Goal: Task Accomplishment & Management: Use online tool/utility

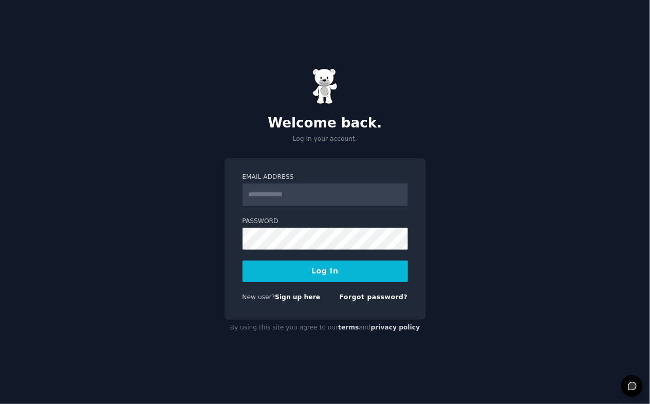
click at [283, 193] on input "Email Address" at bounding box center [324, 194] width 165 height 23
type input "**********"
click at [302, 223] on label "Password" at bounding box center [324, 221] width 165 height 9
click at [242, 260] on button "Log In" at bounding box center [324, 271] width 165 height 22
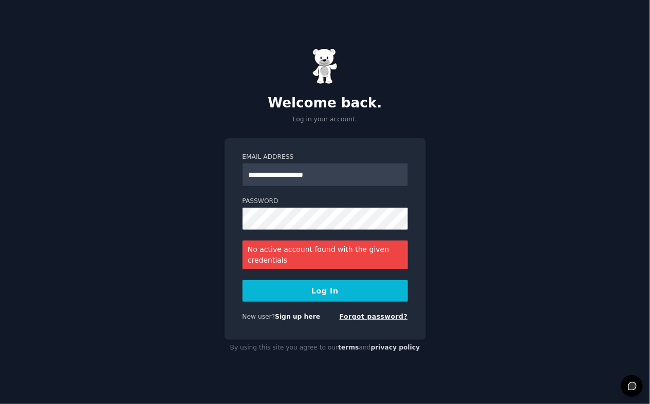
click at [357, 314] on link "Forgot password?" at bounding box center [374, 316] width 68 height 7
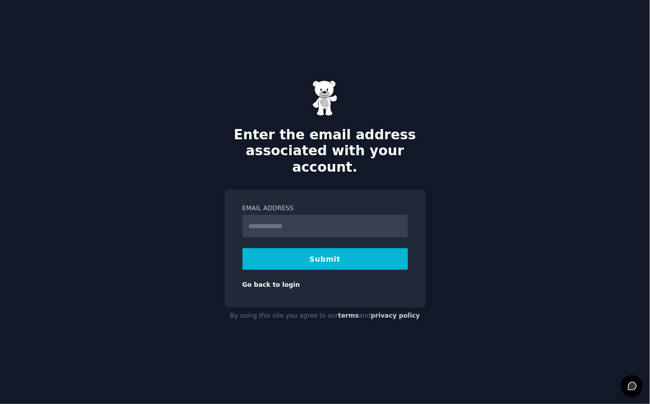
click at [331, 215] on input "Email Address" at bounding box center [324, 226] width 165 height 23
type input "**********"
click at [336, 253] on button "Submit" at bounding box center [324, 259] width 165 height 22
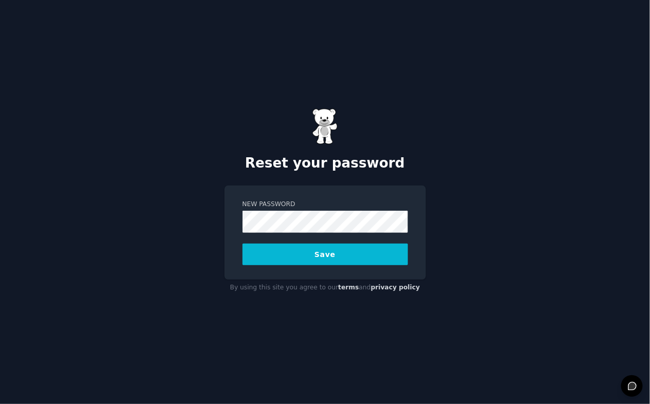
click at [242, 243] on button "Save" at bounding box center [324, 254] width 165 height 22
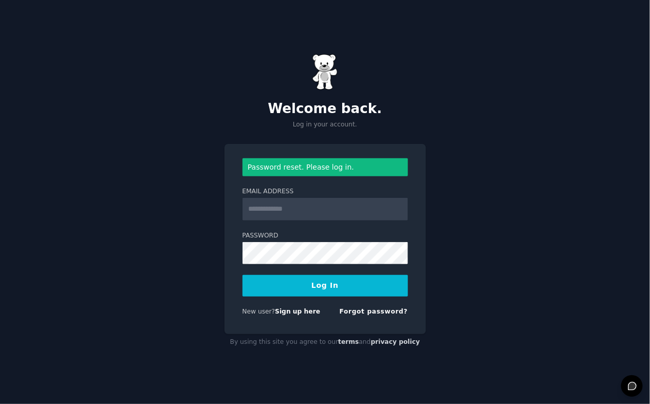
click at [269, 213] on input "Email Address" at bounding box center [324, 209] width 165 height 23
type input "**********"
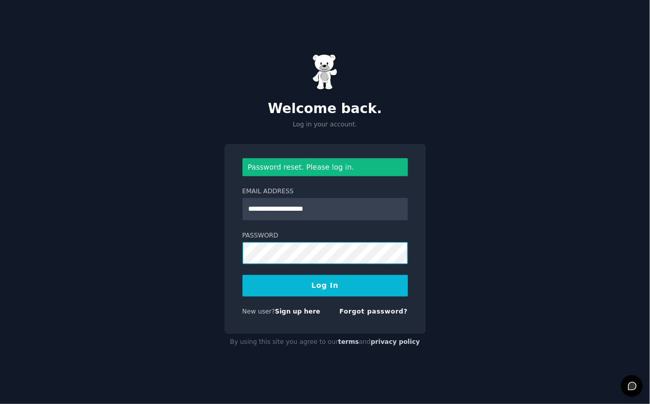
click at [242, 275] on button "Log In" at bounding box center [324, 286] width 165 height 22
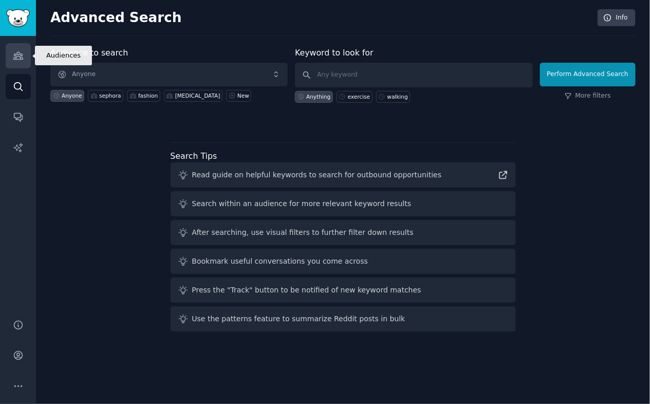
click at [15, 50] on link "Audiences" at bounding box center [18, 55] width 25 height 25
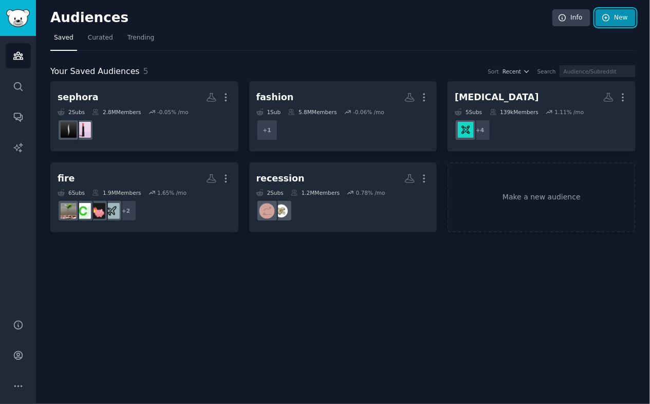
click at [628, 18] on link "New" at bounding box center [615, 17] width 40 height 17
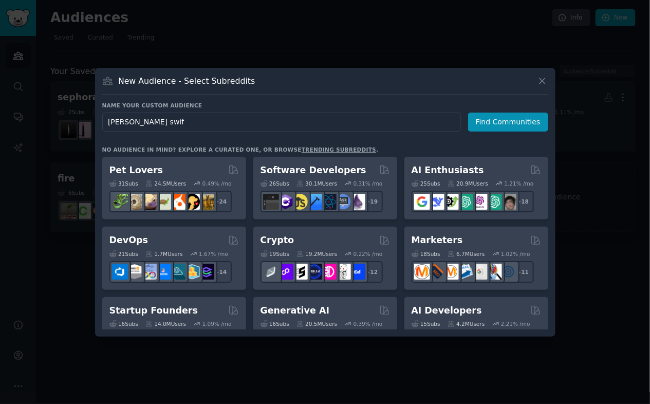
type input "[PERSON_NAME]"
click button "Find Communities" at bounding box center [508, 121] width 80 height 19
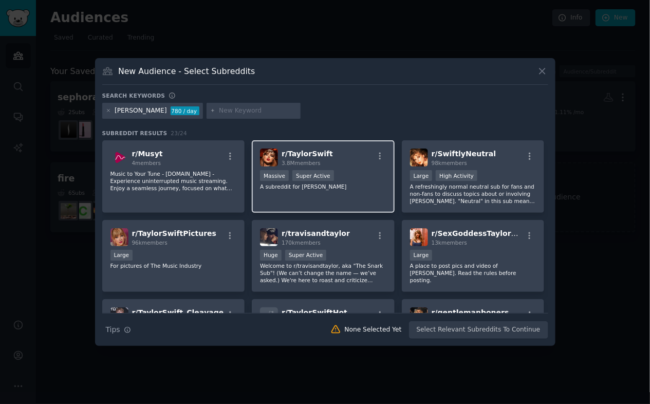
click at [355, 177] on div ">= 95th percentile for submissions / day Massive Super Active" at bounding box center [323, 176] width 126 height 13
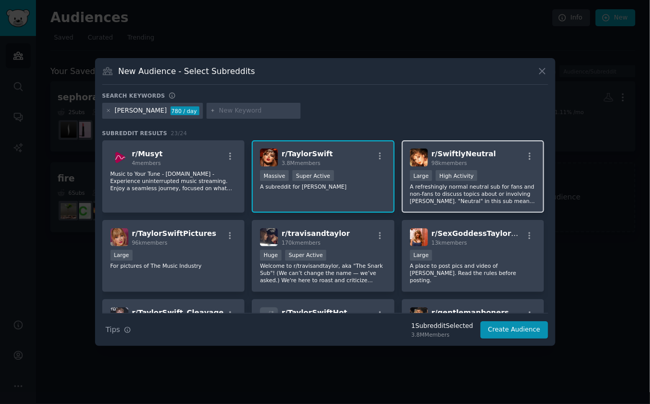
click at [510, 200] on p "A refreshingly normal neutral sub for fans and non-fans to discuss topics about…" at bounding box center [473, 194] width 126 height 22
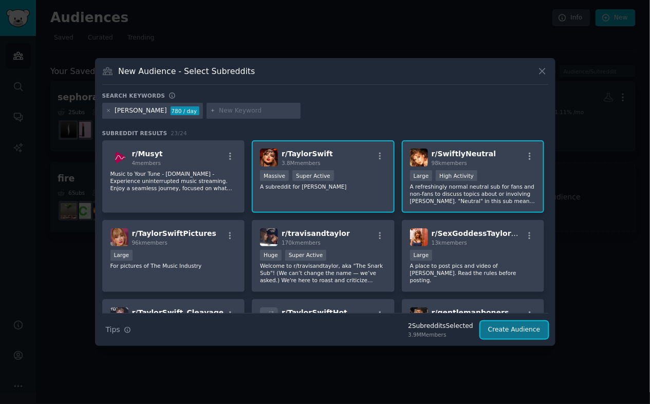
click at [519, 329] on button "Create Audience" at bounding box center [514, 329] width 68 height 17
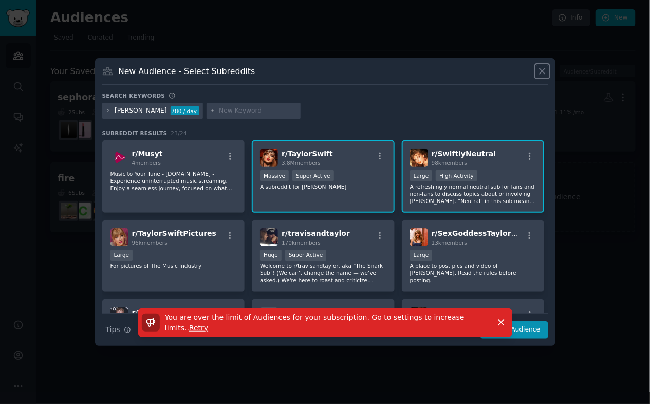
click at [544, 70] on icon at bounding box center [542, 71] width 11 height 11
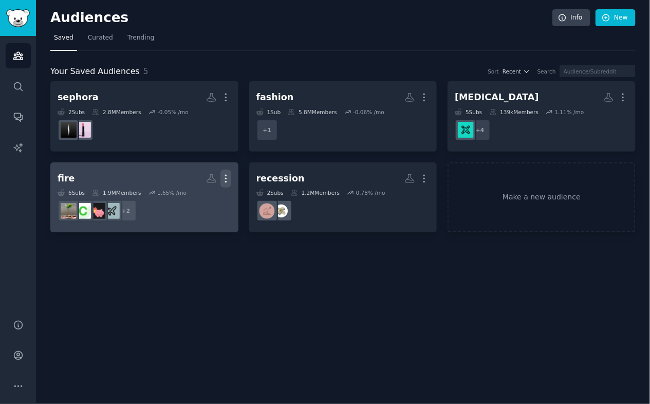
click at [231, 180] on icon "button" at bounding box center [225, 178] width 11 height 11
click at [186, 197] on div "Delete" at bounding box center [190, 200] width 49 height 22
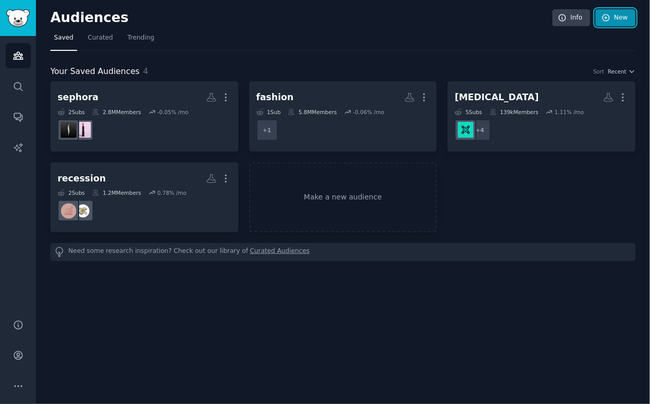
click at [613, 14] on link "New" at bounding box center [615, 17] width 40 height 17
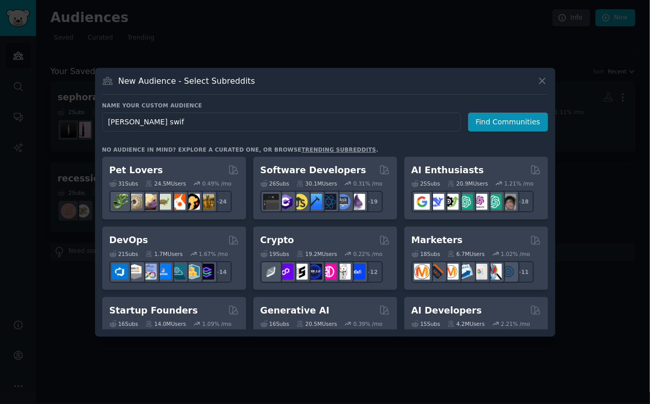
type input "[PERSON_NAME]"
click button "Find Communities" at bounding box center [508, 121] width 80 height 19
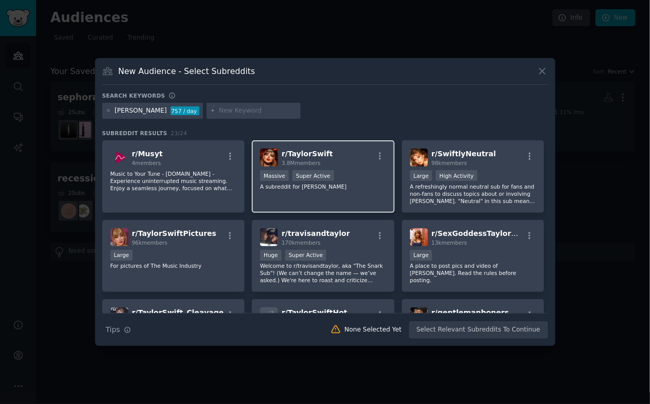
click at [362, 161] on div "r/ TaylorSwift 3.8M members" at bounding box center [323, 157] width 126 height 18
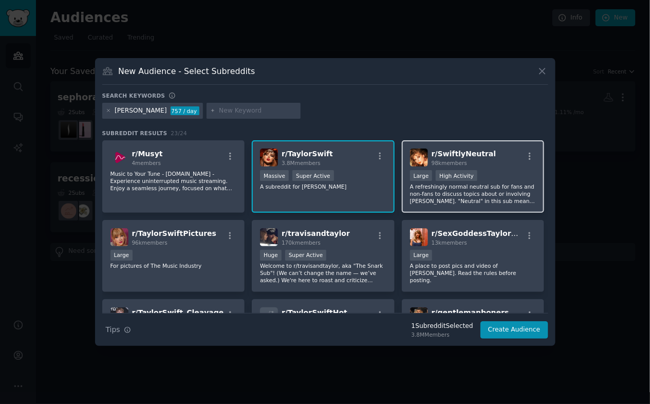
click at [515, 180] on div ">= 80th percentile for submissions / day Large High Activity" at bounding box center [473, 176] width 126 height 13
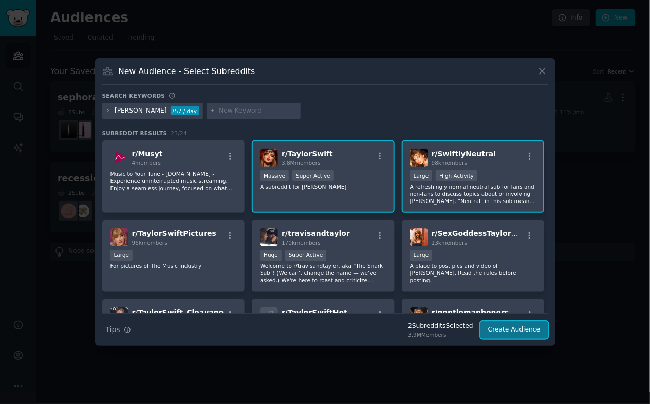
click at [529, 328] on button "Create Audience" at bounding box center [514, 329] width 68 height 17
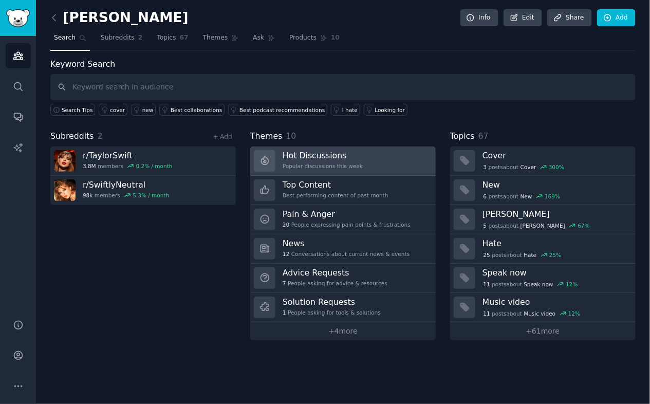
click at [341, 164] on div "Popular discussions this week" at bounding box center [323, 165] width 80 height 7
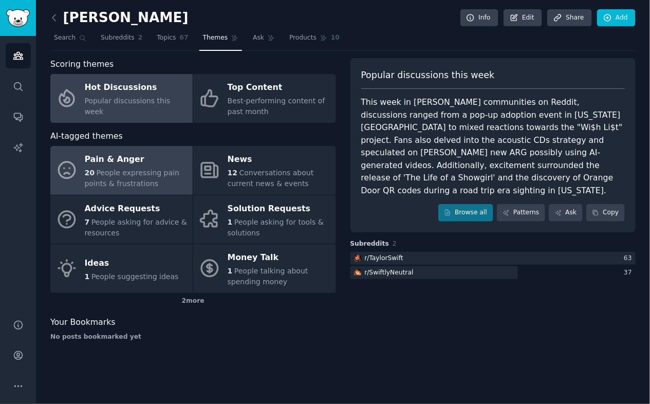
click at [148, 180] on span "People expressing pain points & frustrations" at bounding box center [132, 177] width 95 height 19
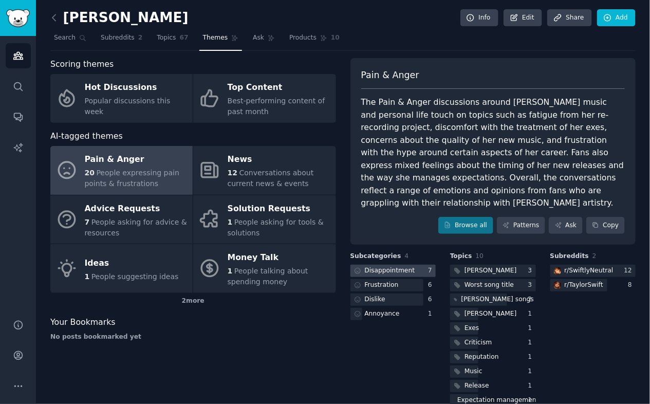
click at [390, 266] on div "Disappointment" at bounding box center [390, 270] width 50 height 9
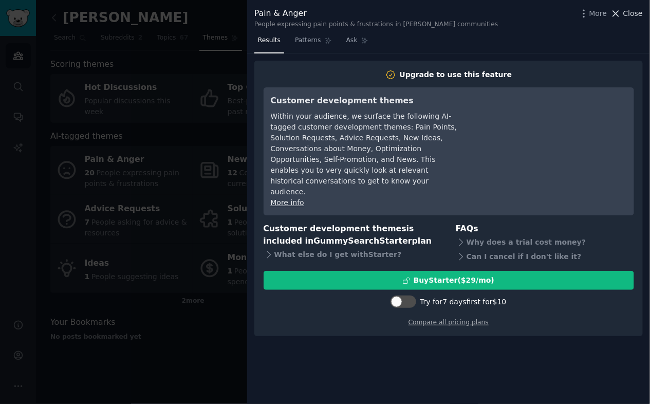
click at [635, 14] on span "Close" at bounding box center [633, 13] width 20 height 11
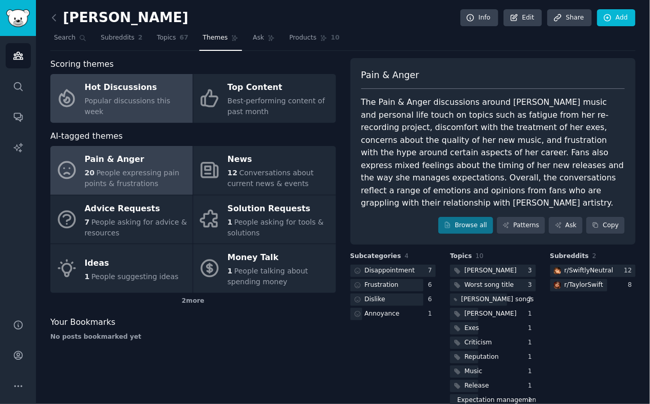
click at [130, 100] on div "Popular discussions this week" at bounding box center [136, 107] width 103 height 22
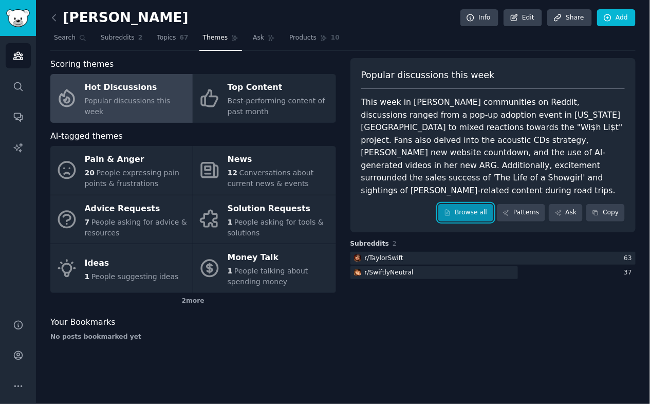
click at [470, 204] on link "Browse all" at bounding box center [465, 212] width 55 height 17
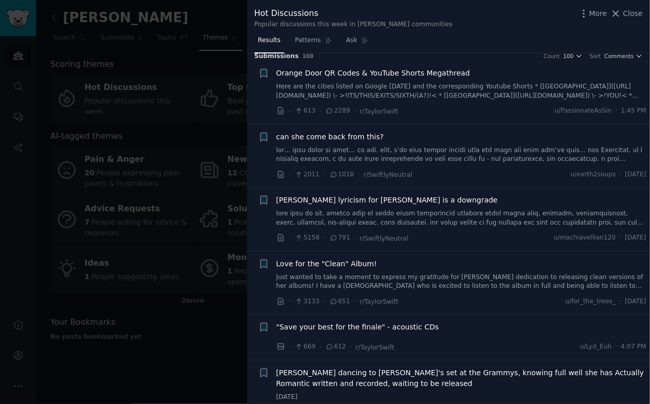
scroll to position [9, 0]
click at [467, 154] on link at bounding box center [461, 154] width 370 height 18
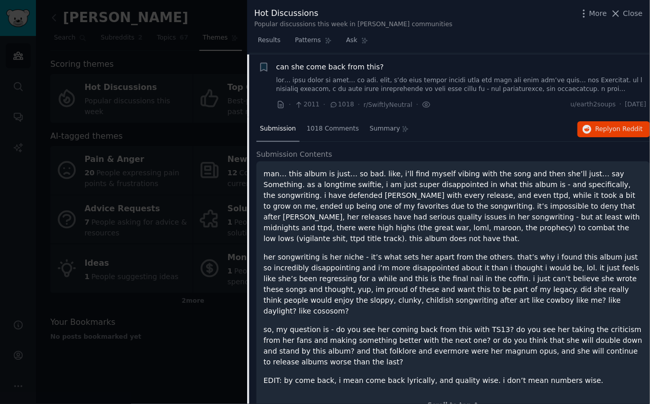
scroll to position [79, 0]
click at [611, 135] on button "Reply on Reddit" at bounding box center [613, 129] width 72 height 16
